Goal: Task Accomplishment & Management: Use online tool/utility

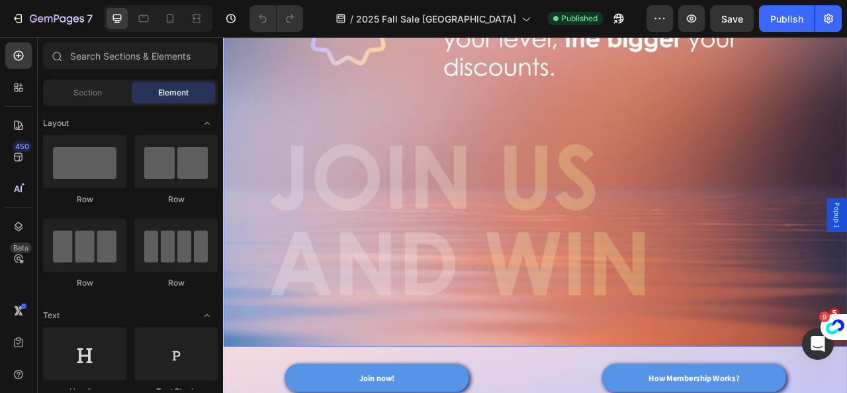
scroll to position [1324, 0]
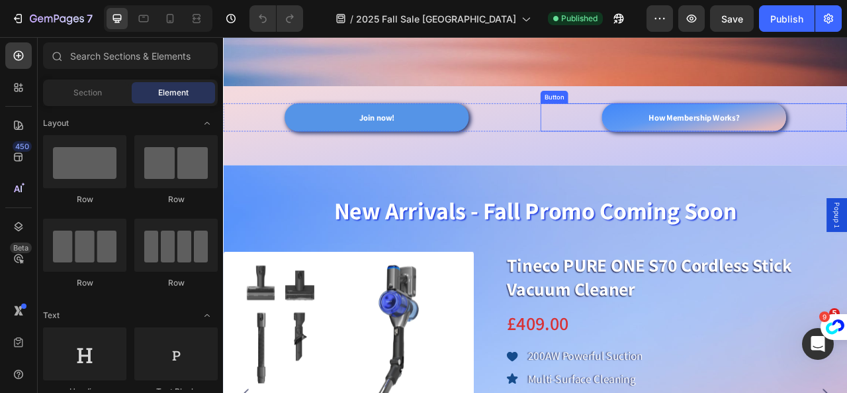
click at [759, 121] on link "How Membership Works?" at bounding box center [822, 139] width 234 height 36
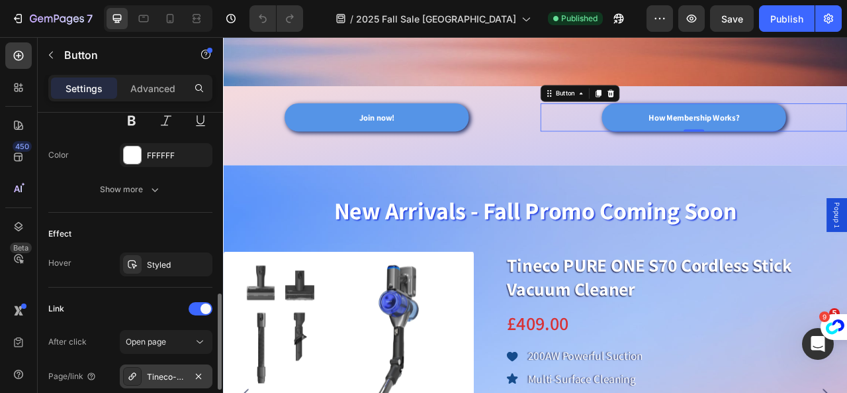
scroll to position [662, 0]
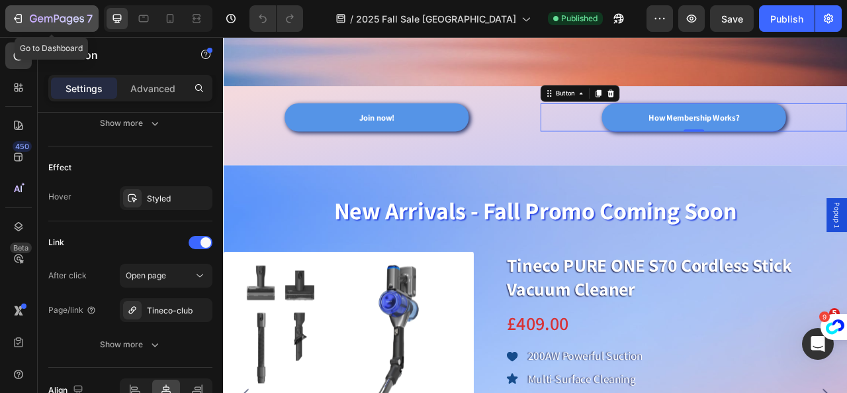
click at [41, 19] on icon "button" at bounding box center [57, 19] width 54 height 11
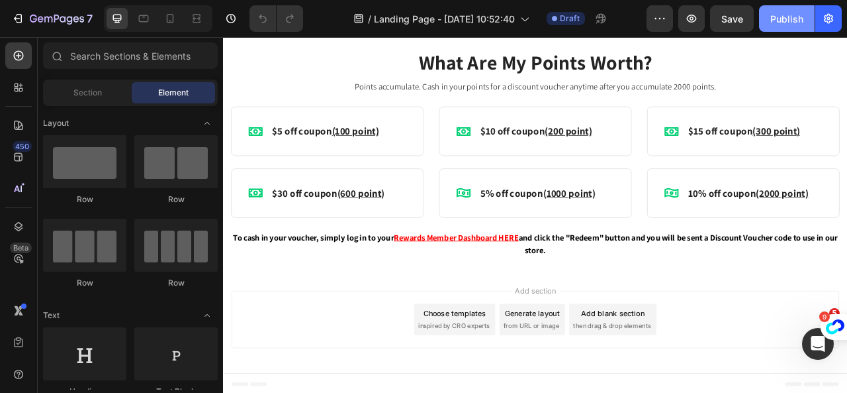
click at [786, 22] on div "Publish" at bounding box center [787, 19] width 33 height 14
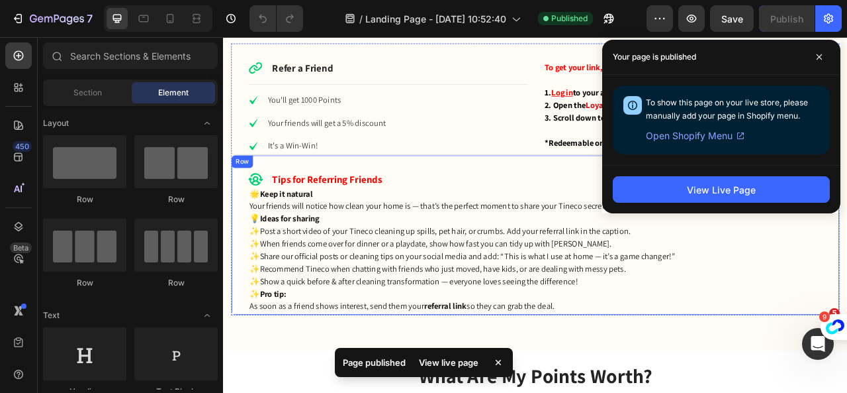
scroll to position [510, 0]
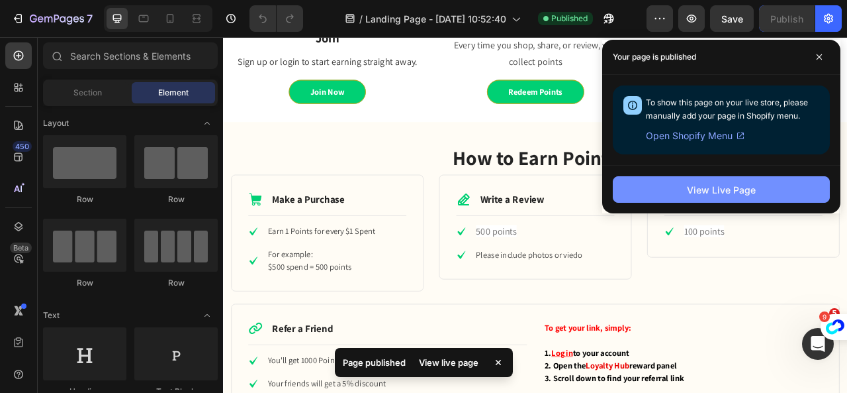
click at [751, 190] on div "View Live Page" at bounding box center [721, 190] width 69 height 14
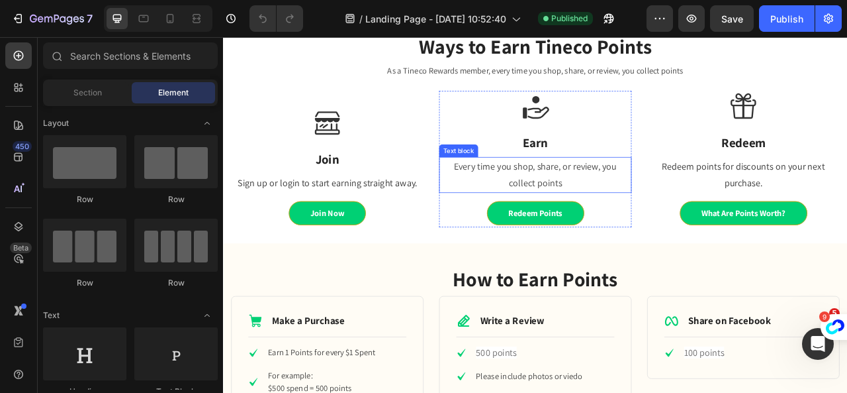
scroll to position [179, 0]
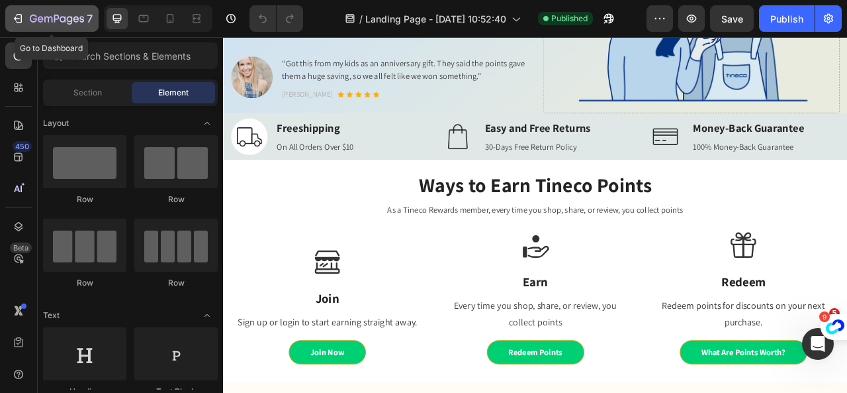
click at [41, 14] on icon "button" at bounding box center [57, 19] width 54 height 11
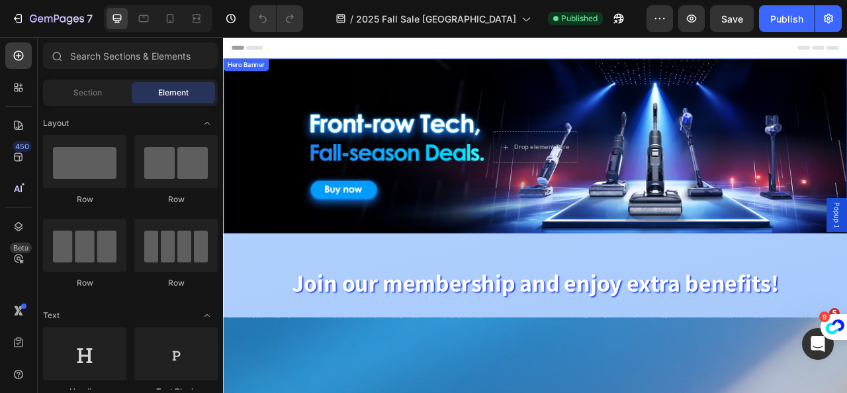
click at [604, 254] on div "Background Image" at bounding box center [620, 177] width 794 height 226
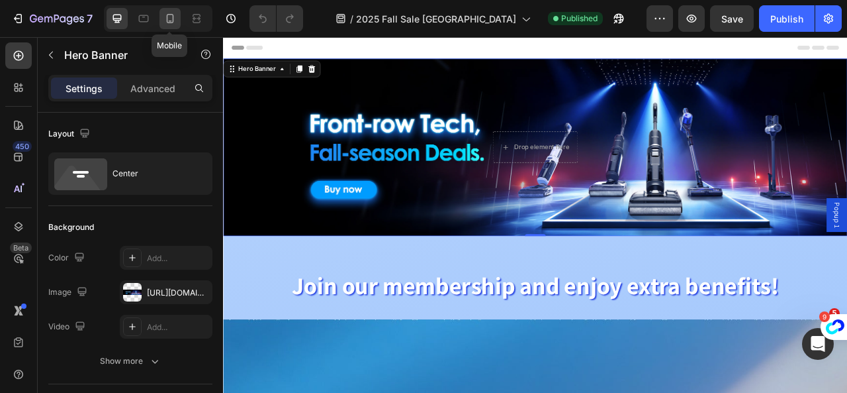
click at [171, 21] on icon at bounding box center [170, 18] width 13 height 13
type input "100%"
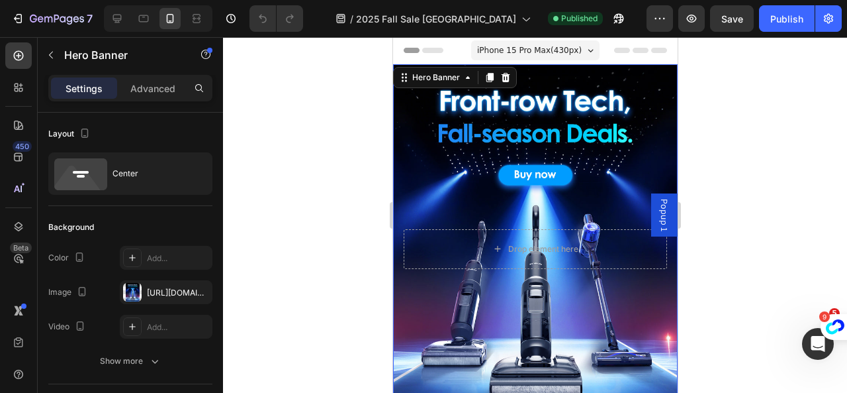
click at [627, 354] on div "Background Image" at bounding box center [535, 248] width 285 height 369
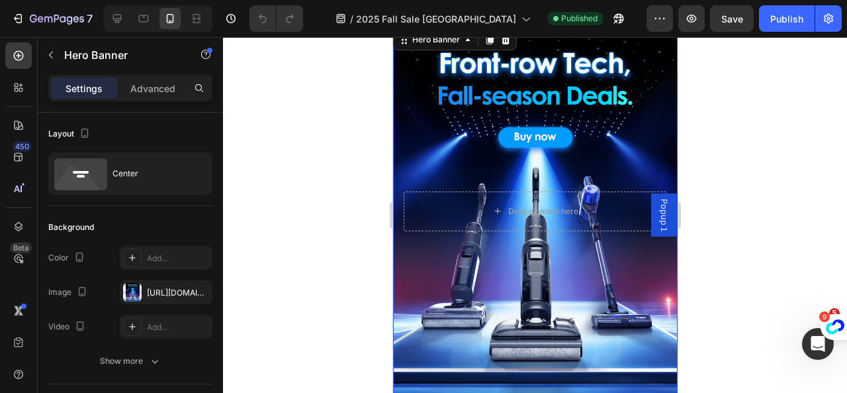
scroll to position [66, 0]
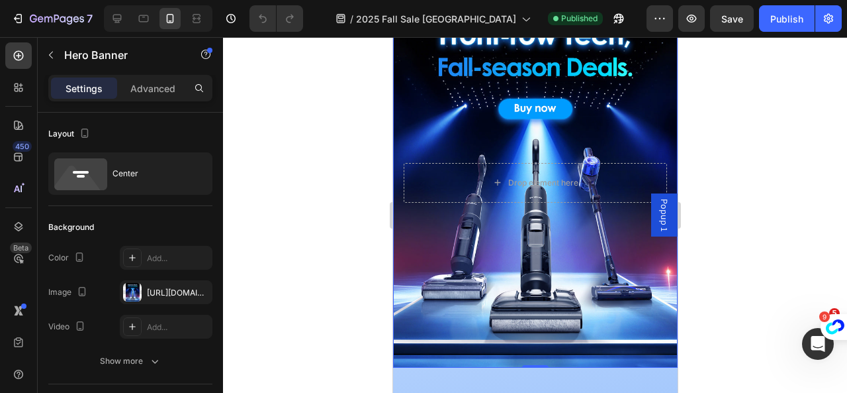
click at [620, 332] on div "Background Image" at bounding box center [535, 182] width 285 height 369
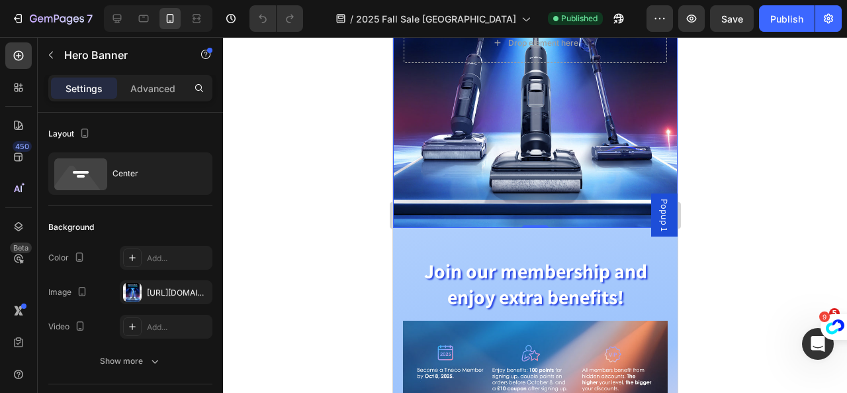
scroll to position [265, 0]
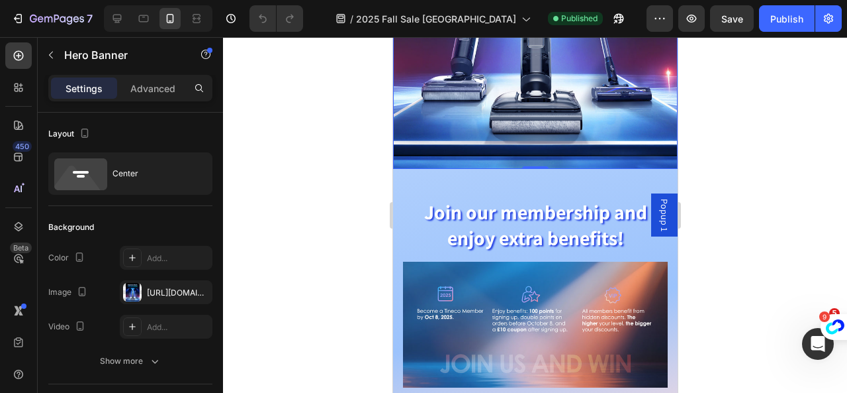
click at [132, 291] on div at bounding box center [132, 292] width 19 height 19
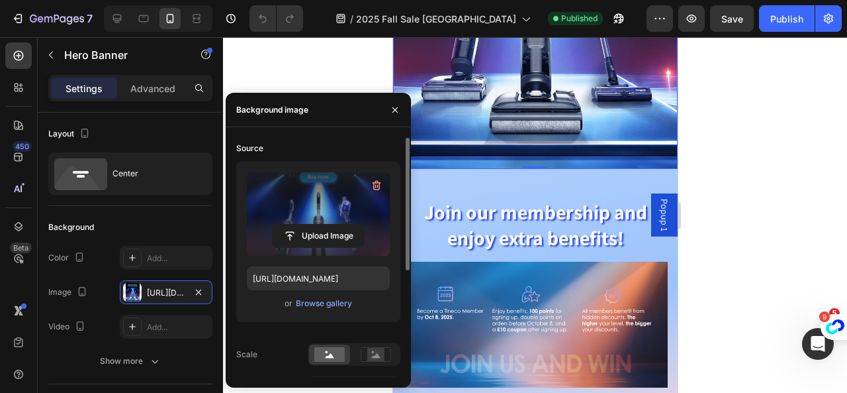
click at [289, 207] on label at bounding box center [318, 213] width 143 height 83
click at [289, 224] on input "file" at bounding box center [318, 235] width 91 height 23
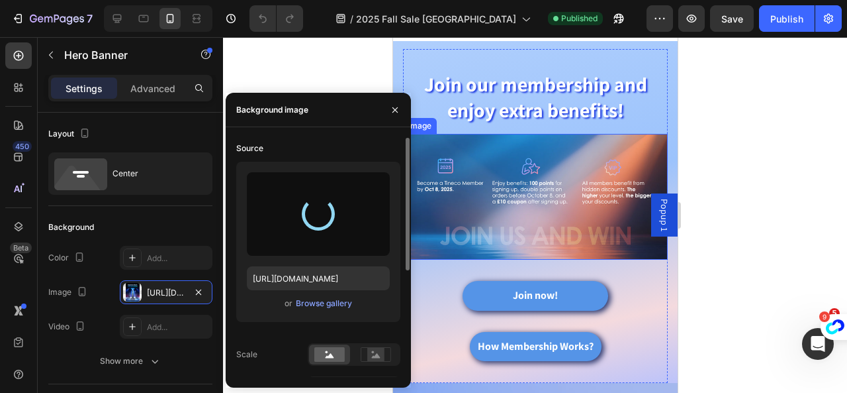
scroll to position [397, 0]
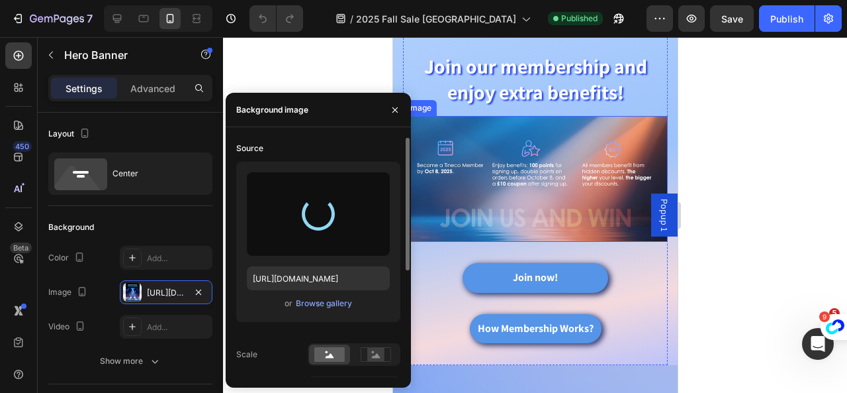
type input "https://cdn.shopify.com/s/files/1/0593/0493/5600/files/gempages_490429962751312…"
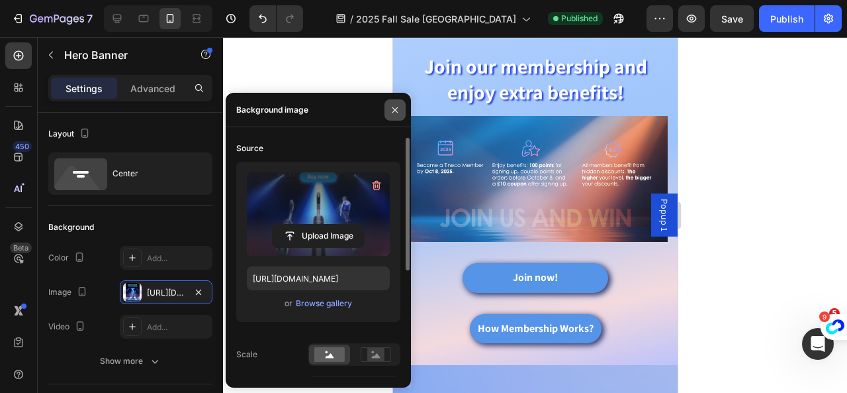
click at [395, 111] on icon "button" at bounding box center [395, 110] width 11 height 11
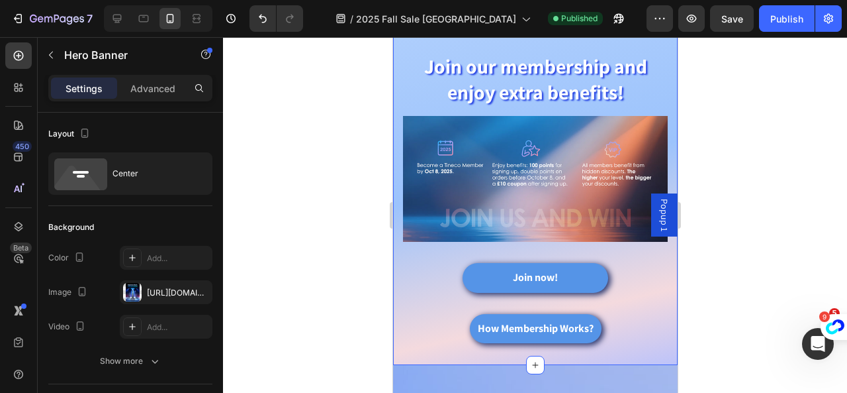
scroll to position [132, 0]
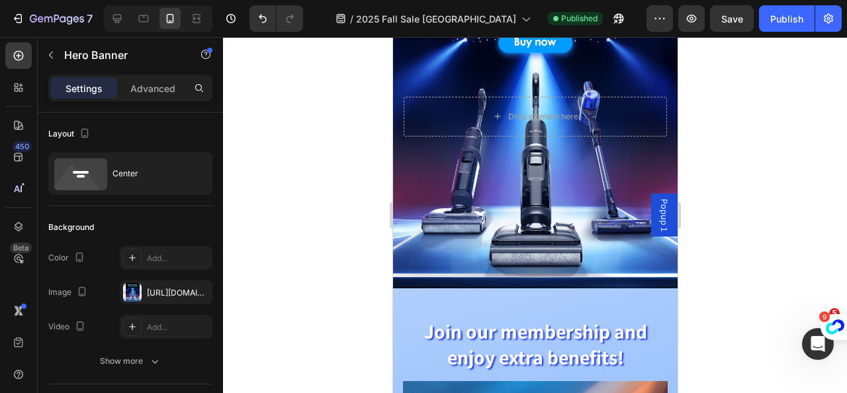
click at [651, 220] on div "Popup 1" at bounding box center [664, 214] width 26 height 43
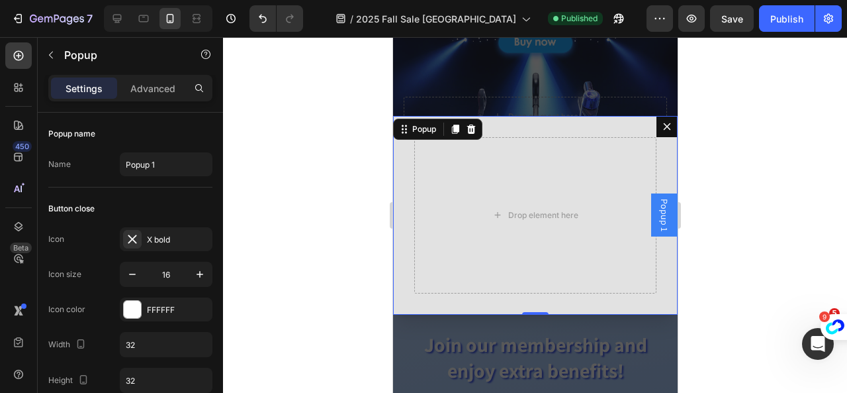
click at [661, 126] on icon "Dialog content" at bounding box center [666, 126] width 11 height 11
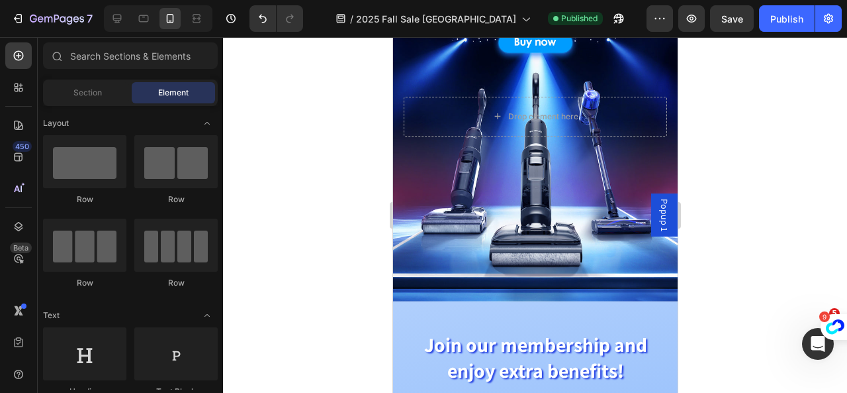
click at [661, 207] on div "Popup 1" at bounding box center [664, 214] width 26 height 43
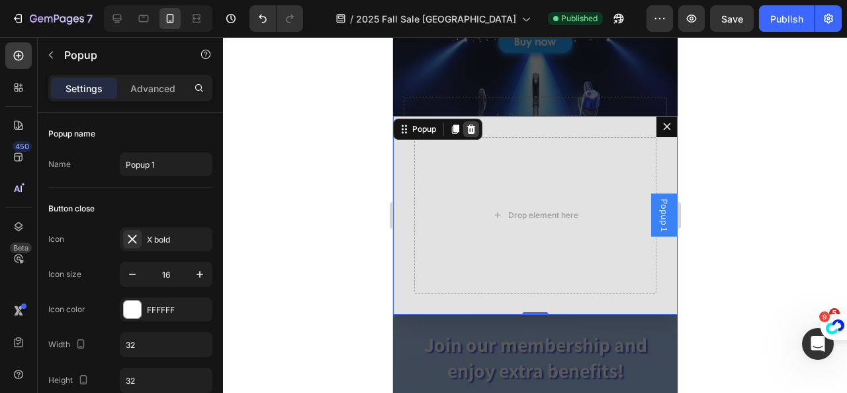
click at [471, 127] on icon "Dialog content" at bounding box center [471, 128] width 9 height 9
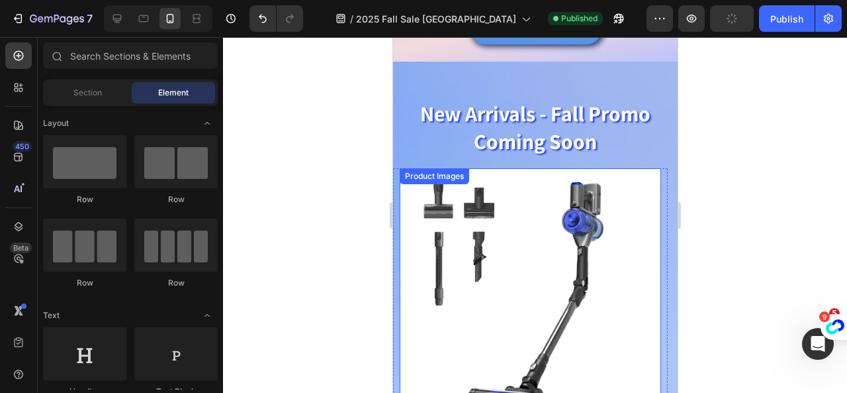
scroll to position [530, 0]
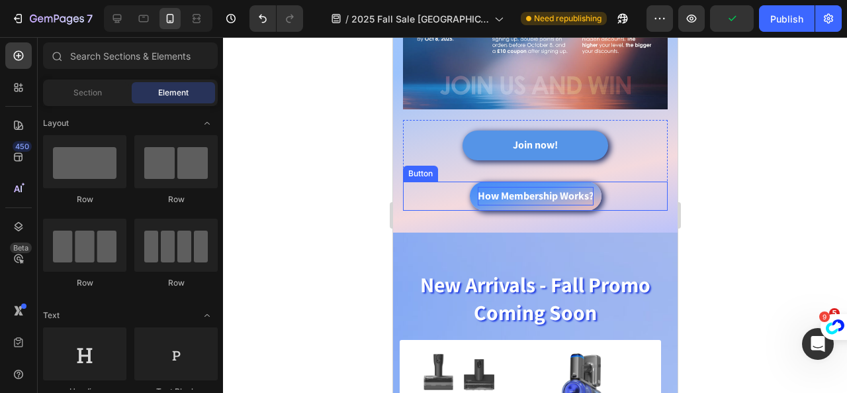
click at [552, 197] on strong "How Membership Works?" at bounding box center [535, 196] width 116 height 14
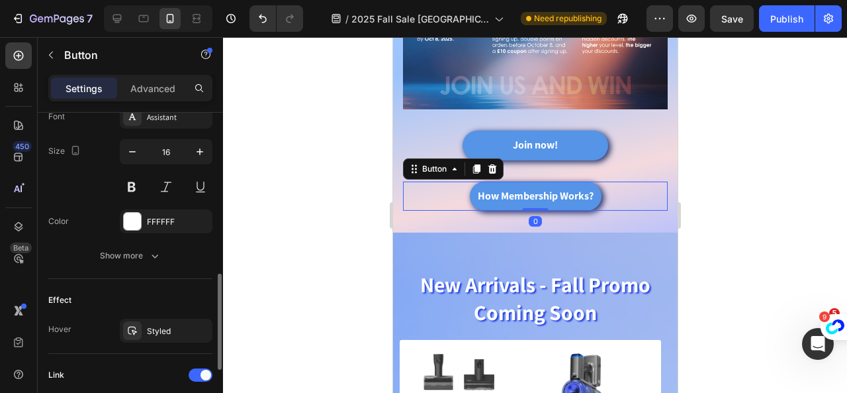
scroll to position [732, 0]
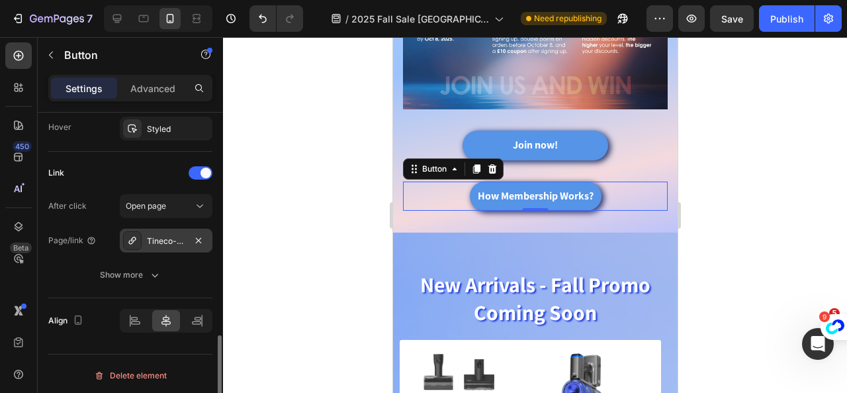
click at [134, 235] on icon at bounding box center [132, 240] width 11 height 11
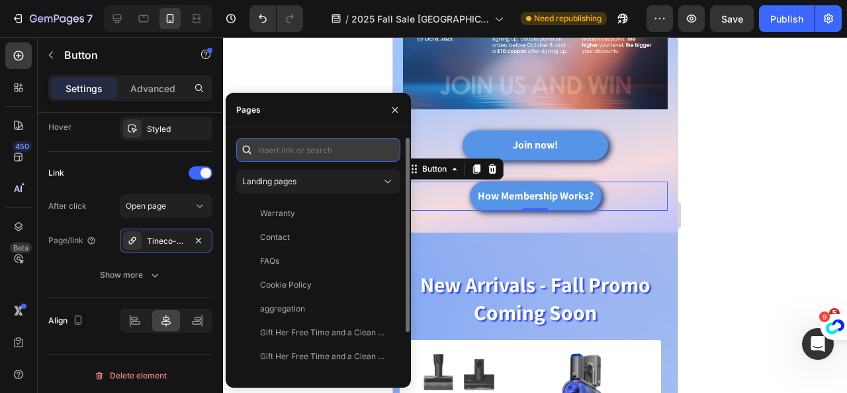
click at [335, 157] on input "text" at bounding box center [318, 150] width 164 height 24
paste input "https://uk-store.tineco.com/pages/tineco-points-program"
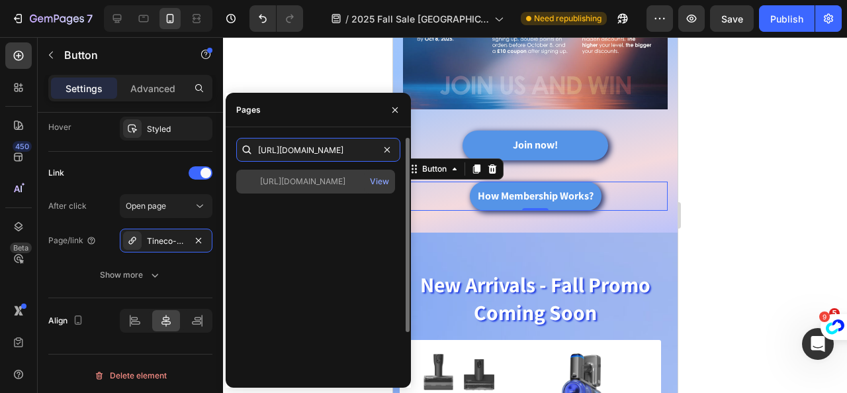
type input "https://uk-store.tineco.com/pages/tineco-points-program"
click at [311, 178] on div "https://uk-store.tineco.com/pages/tineco-points-program" at bounding box center [302, 181] width 85 height 12
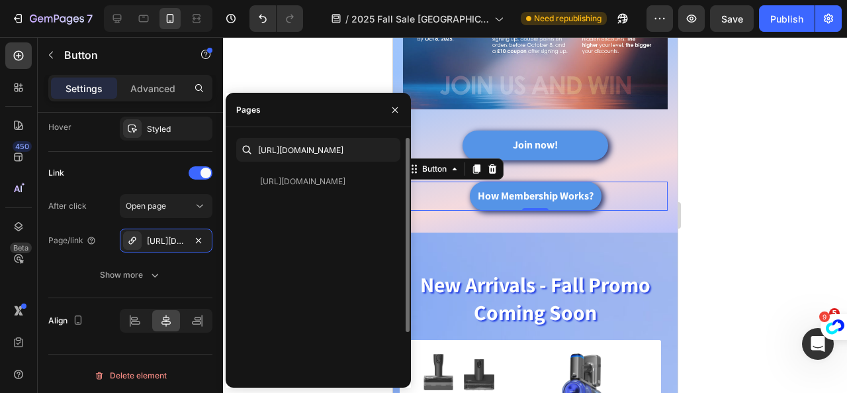
scroll to position [0, 0]
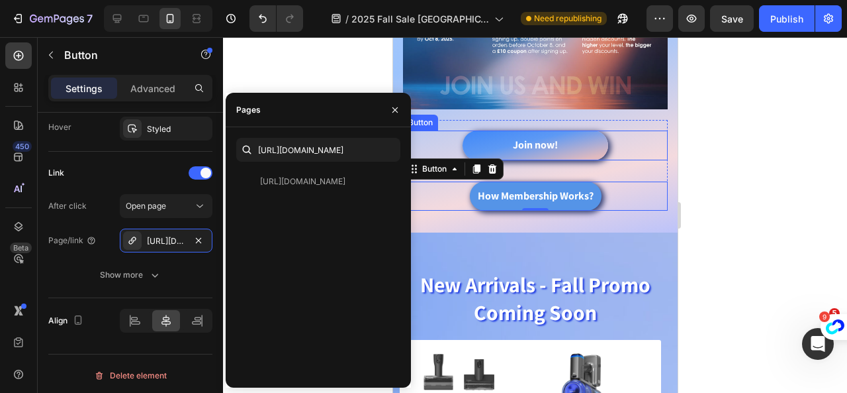
click at [588, 137] on link "Join now!" at bounding box center [535, 145] width 146 height 30
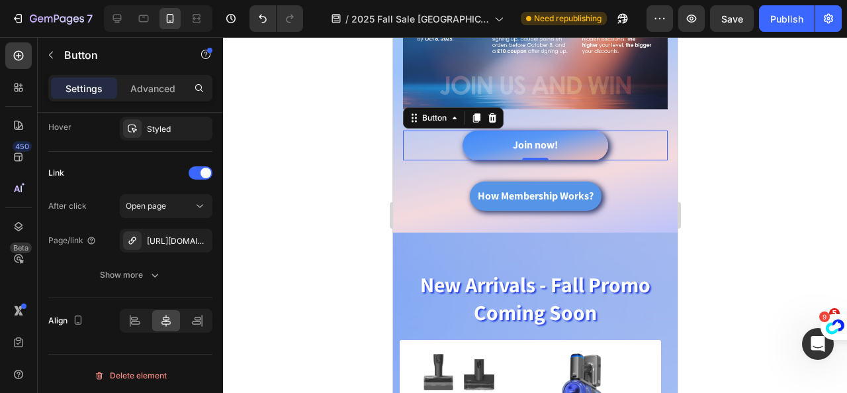
click at [493, 136] on link "Join now!" at bounding box center [535, 145] width 146 height 30
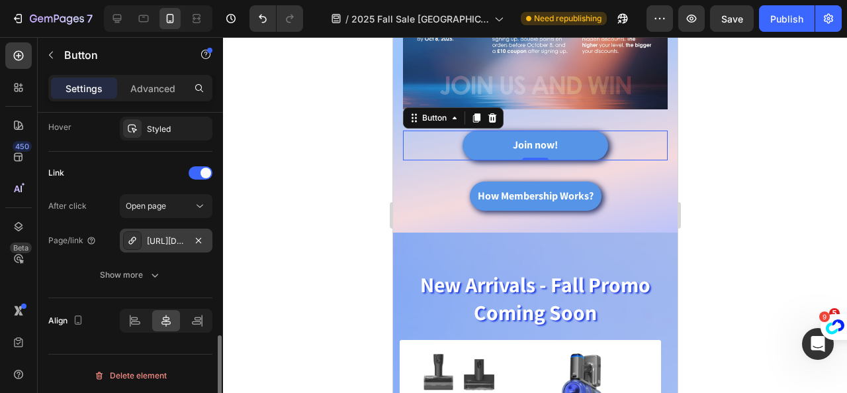
click at [152, 238] on div "https://de-store.tineco.com/en-eu/account/login" at bounding box center [166, 241] width 38 height 12
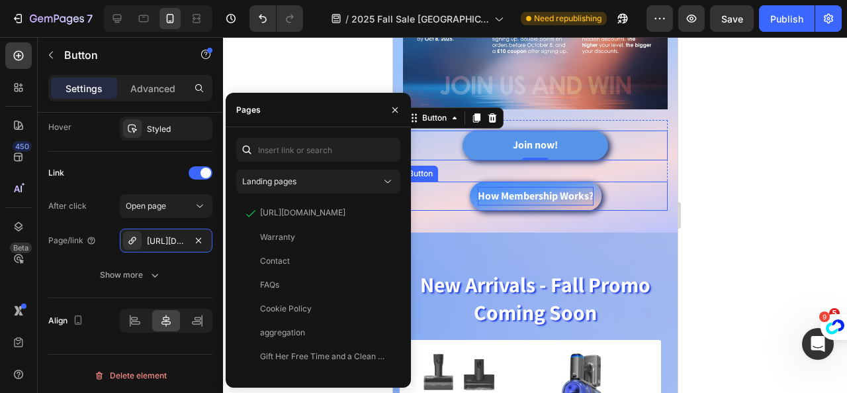
click at [494, 193] on strong "How Membership Works?" at bounding box center [535, 196] width 116 height 14
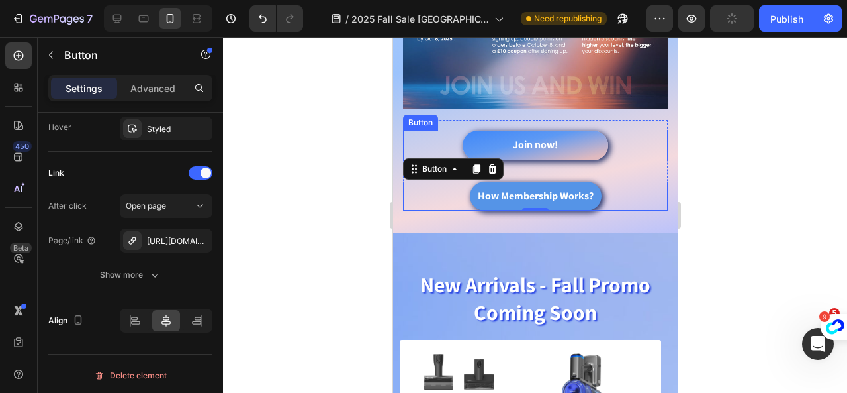
click at [506, 138] on link "Join now!" at bounding box center [535, 145] width 146 height 30
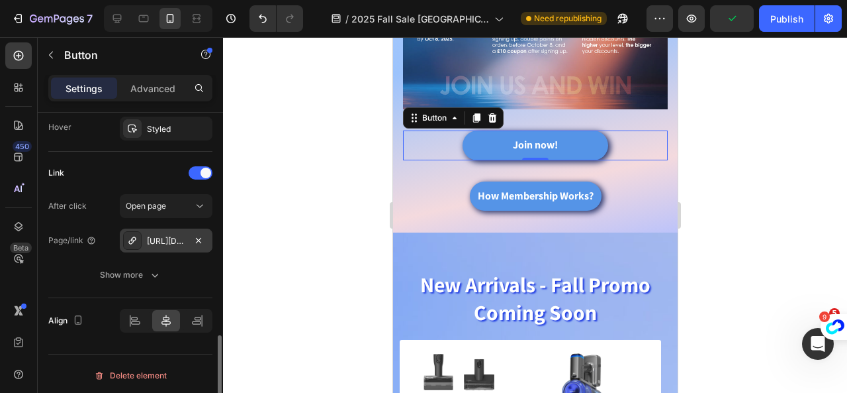
click at [133, 236] on icon at bounding box center [131, 239] width 7 height 7
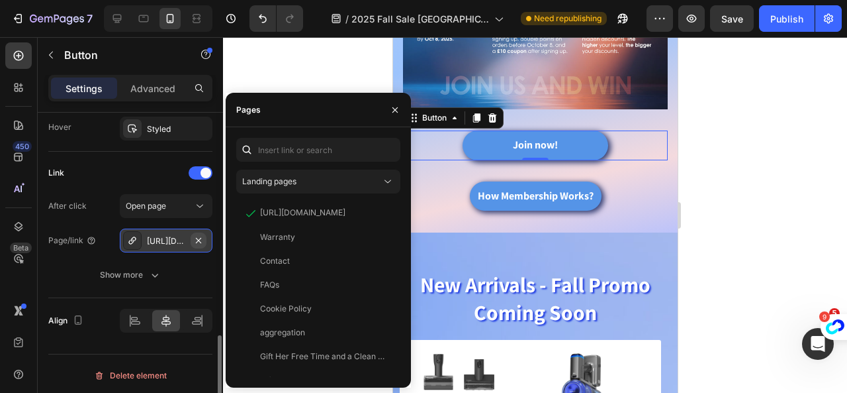
click at [196, 236] on icon "button" at bounding box center [198, 240] width 11 height 11
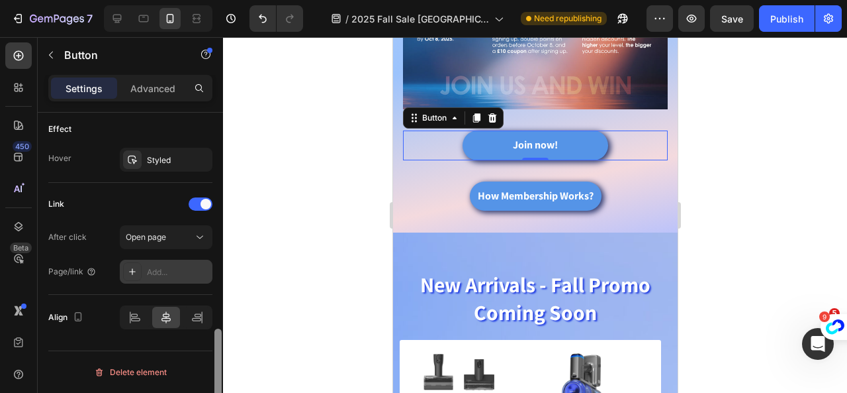
scroll to position [697, 0]
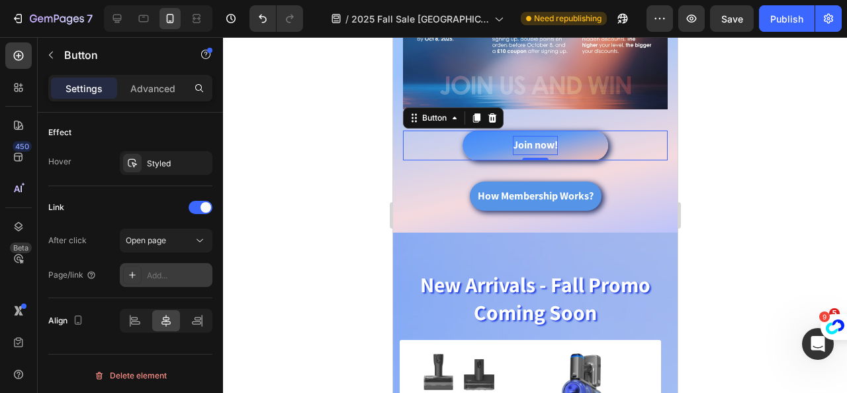
click at [512, 138] on strong "Join now!" at bounding box center [534, 145] width 45 height 14
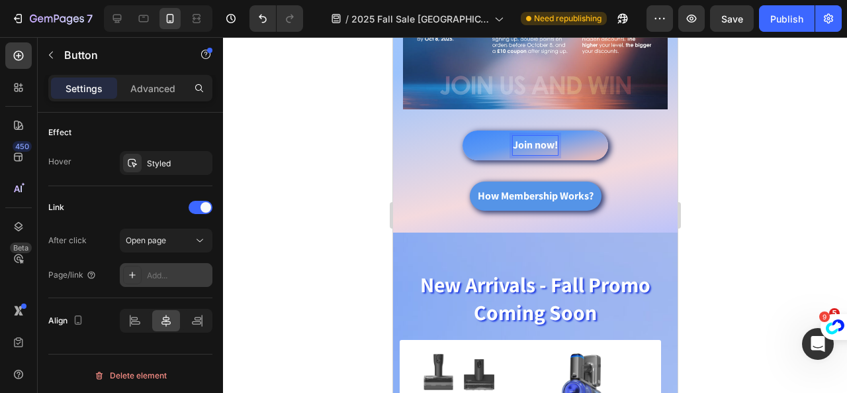
click at [473, 140] on button "Join now!" at bounding box center [535, 145] width 146 height 30
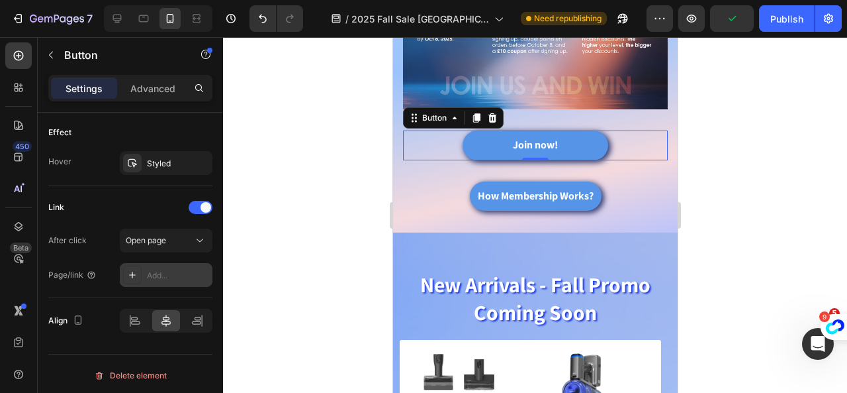
click at [165, 271] on div "Add..." at bounding box center [178, 275] width 62 height 12
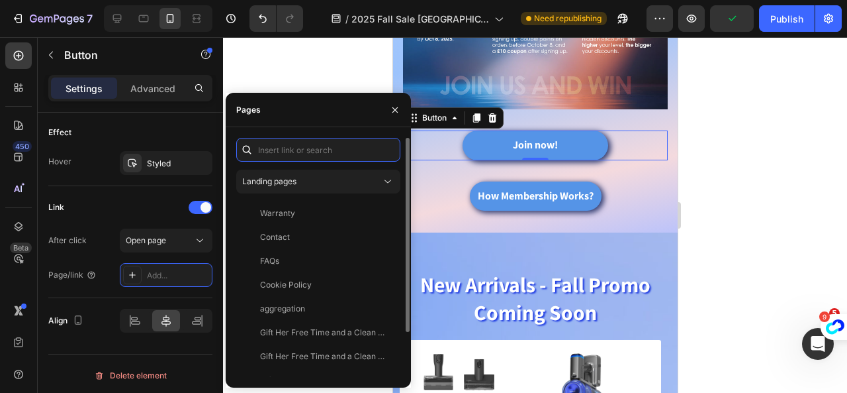
paste input "/account/login"
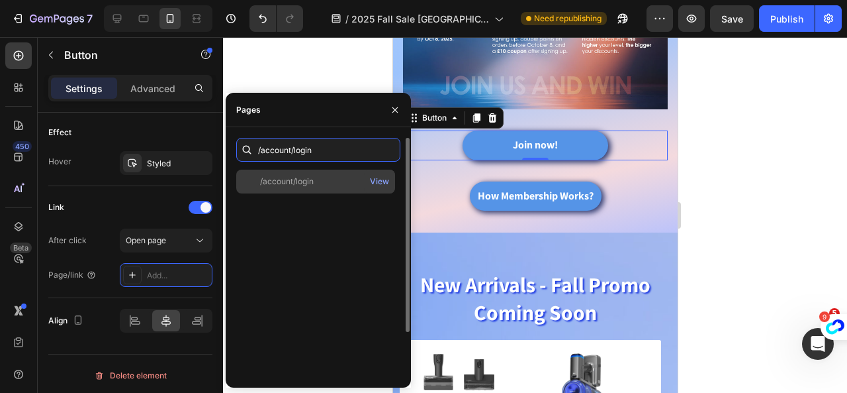
type input "/account/login"
click at [296, 183] on div "/account/login" at bounding box center [287, 181] width 54 height 12
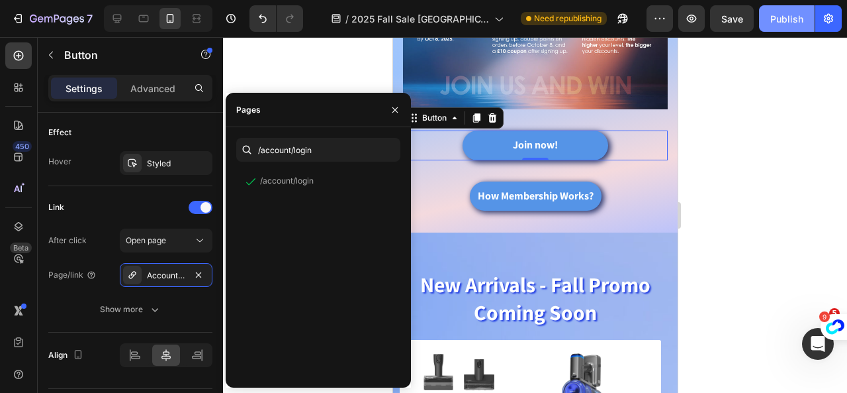
click at [793, 16] on div "Publish" at bounding box center [787, 19] width 33 height 14
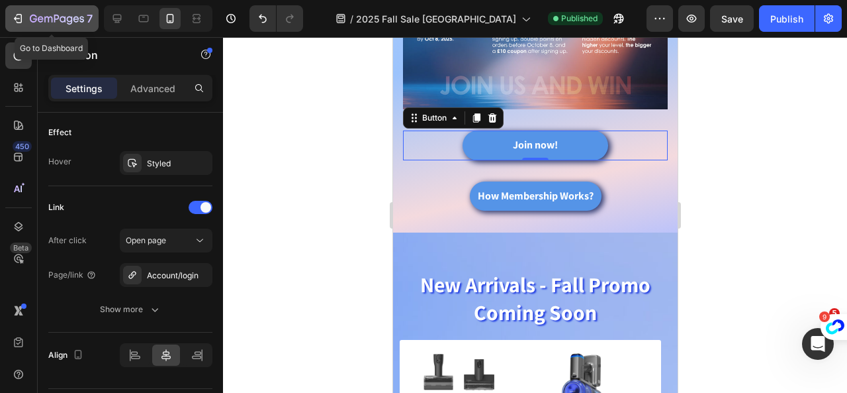
click at [46, 19] on icon "button" at bounding box center [57, 19] width 54 height 11
